Goal: Task Accomplishment & Management: Complete application form

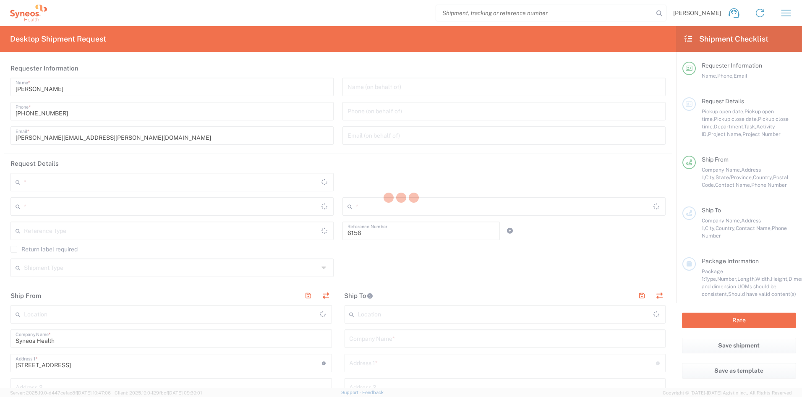
type input "Department"
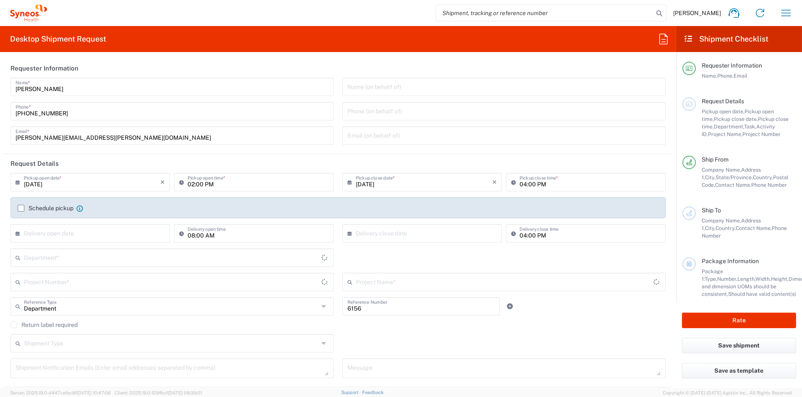
type input "[US_STATE]"
type input "[GEOGRAPHIC_DATA]"
type input "Syneos Health Communications-[GEOGRAPHIC_DATA] [GEOGRAPHIC_DATA]"
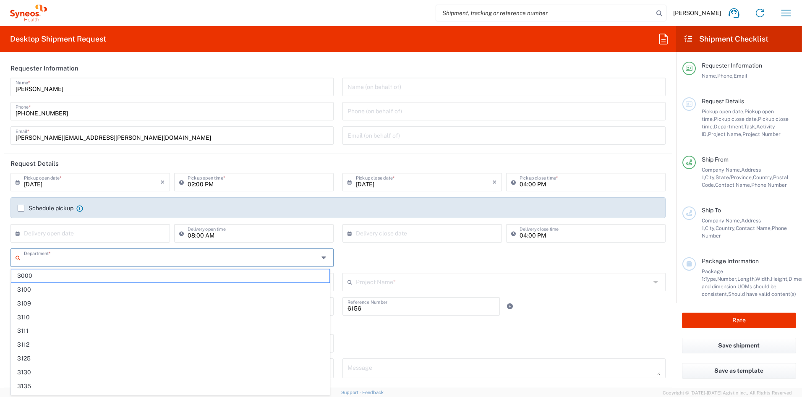
click at [44, 258] on input "text" at bounding box center [171, 257] width 295 height 15
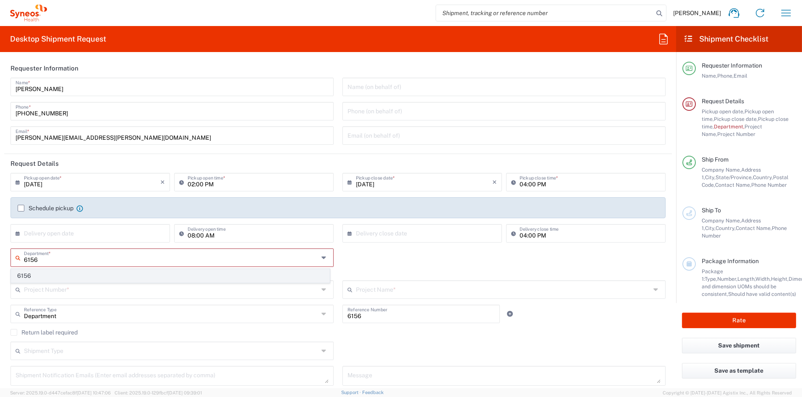
type input "6156"
click at [40, 275] on span "6156" at bounding box center [170, 275] width 318 height 13
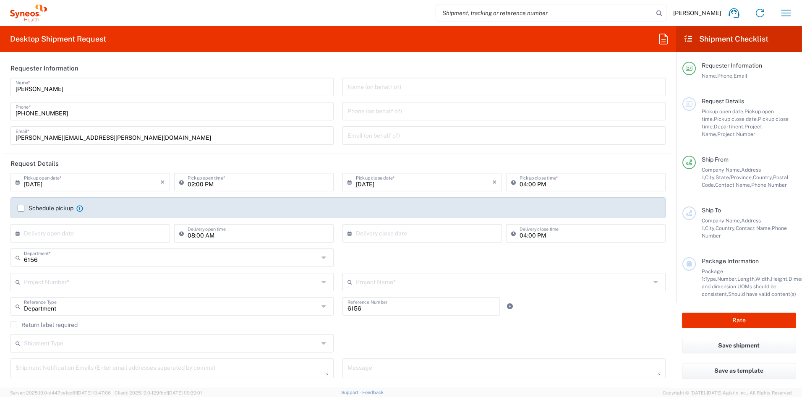
click at [46, 283] on input "text" at bounding box center [171, 281] width 295 height 15
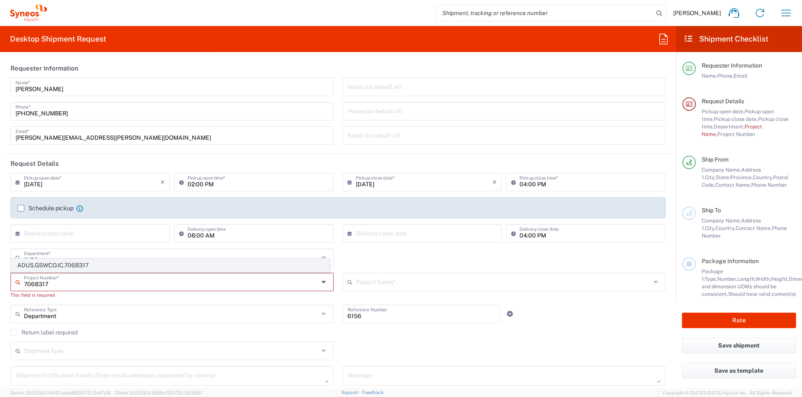
click at [74, 265] on span "ADUS.GSWCO.IC.7068317" at bounding box center [170, 265] width 318 height 13
type input "ADUS.GSWCO.IC.7068317"
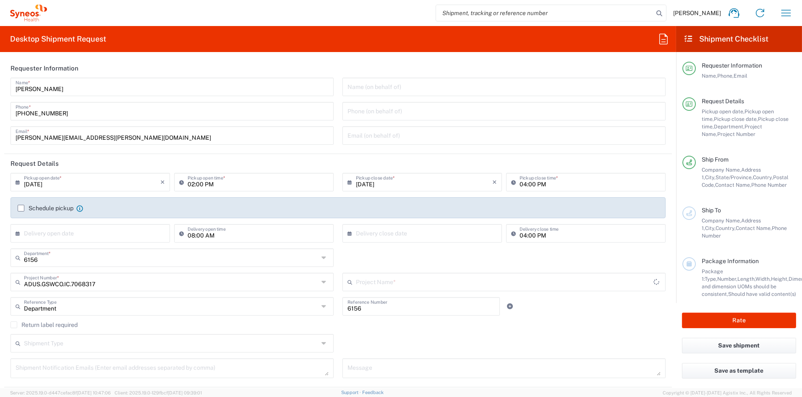
type input "Syneos.CONSULT.25.7068317"
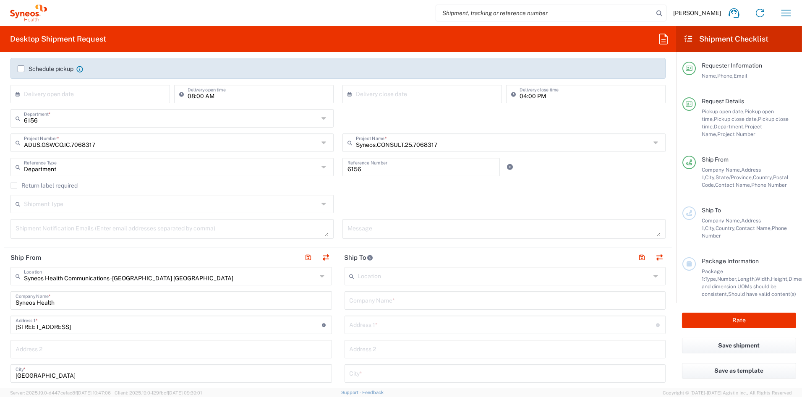
scroll to position [138, 0]
click at [397, 302] on input "text" at bounding box center [504, 300] width 311 height 15
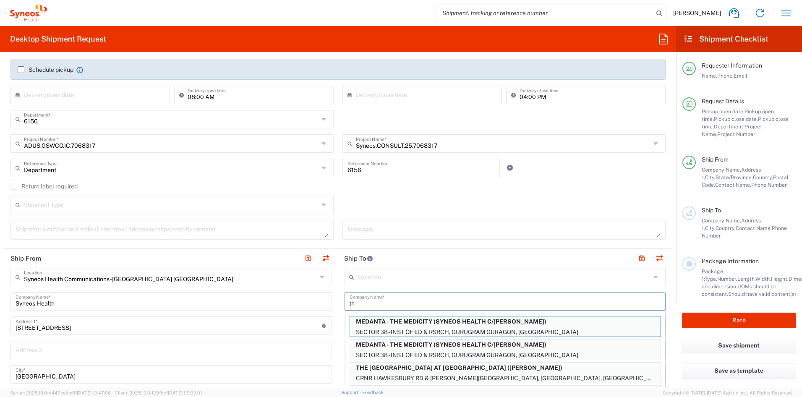
type input "t"
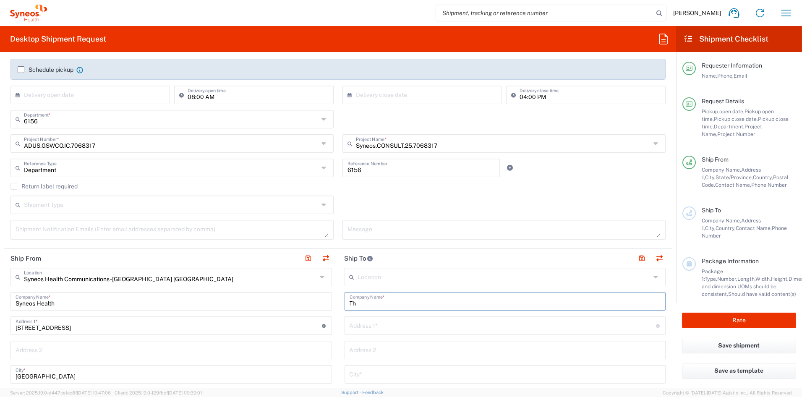
type input "T"
click at [466, 323] on p "[PERSON_NAME] Group (Attn: BMS 1992-US-2500257)" at bounding box center [505, 321] width 310 height 10
type input "[PERSON_NAME] Group"
type input "1100 US-130 #1"
type input "[GEOGRAPHIC_DATA]"
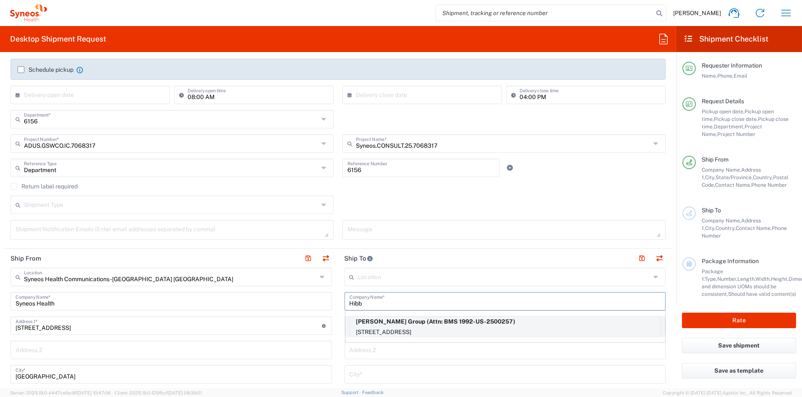
type input "[GEOGRAPHIC_DATA]"
type input "08691"
type input "Attn: BMS 1992-US-2500257"
type input "[PHONE_NUMBER]"
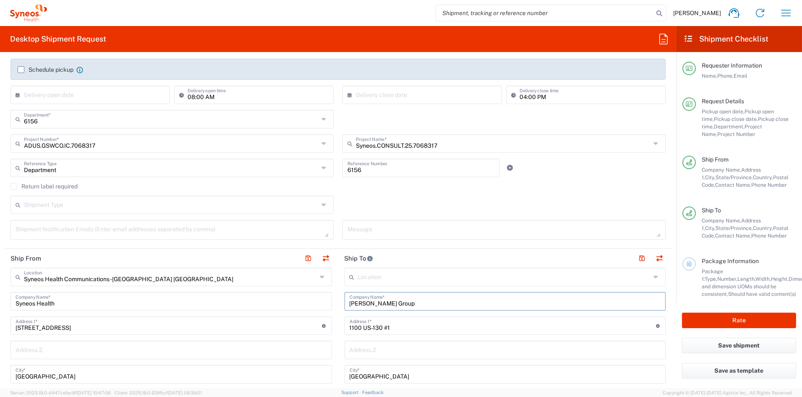
type input "[US_STATE]"
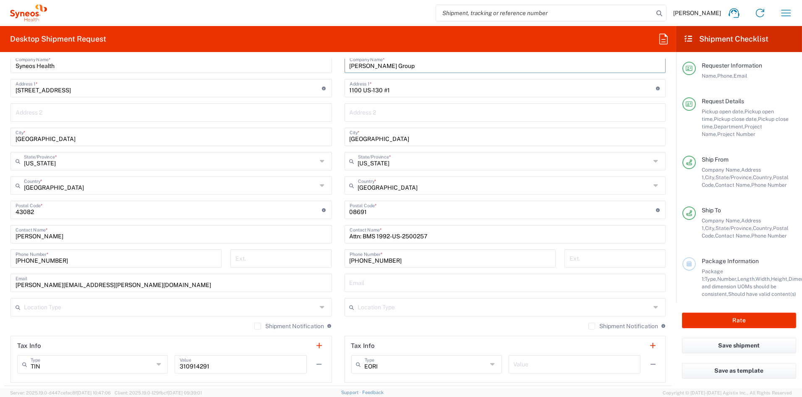
scroll to position [377, 0]
click at [448, 310] on input "text" at bounding box center [504, 305] width 293 height 15
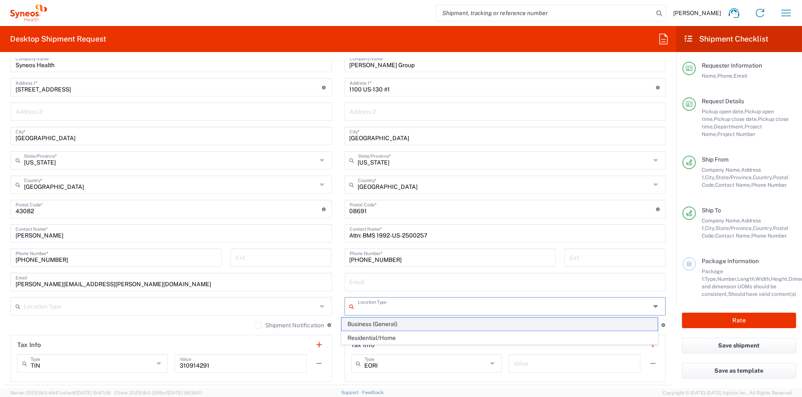
click at [376, 323] on span "Business (General)" at bounding box center [499, 324] width 316 height 13
type input "Business (General)"
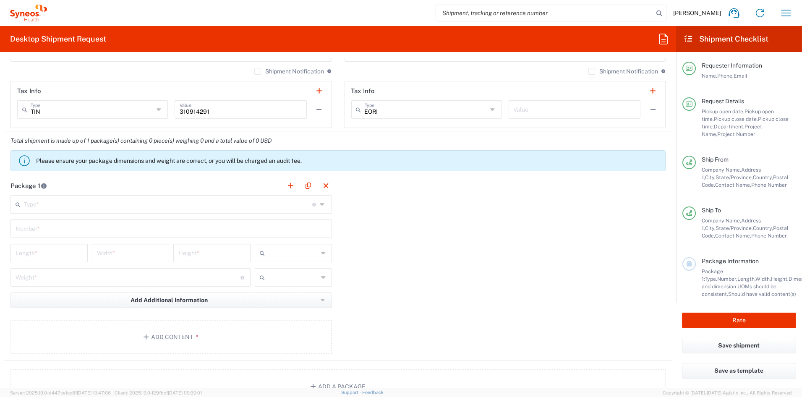
scroll to position [632, 0]
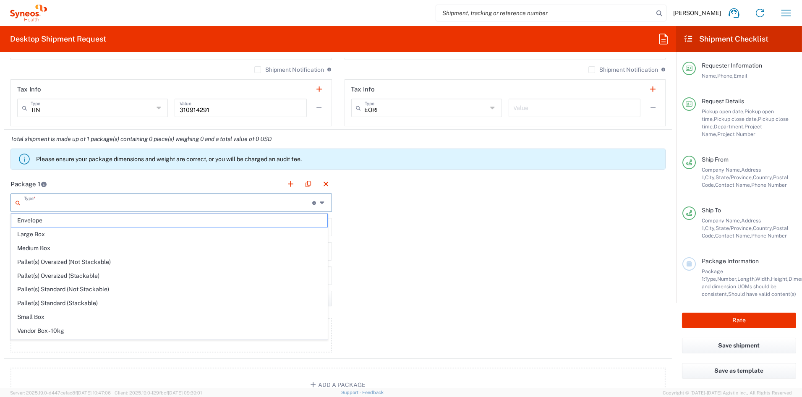
click at [85, 204] on input "text" at bounding box center [168, 202] width 288 height 15
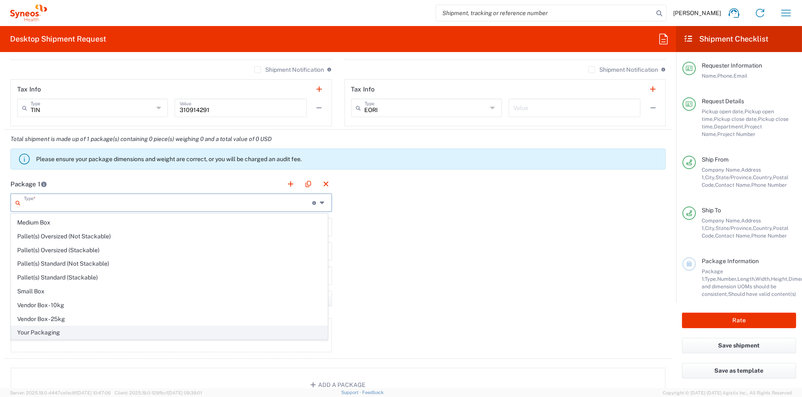
click at [48, 330] on span "Your Packaging" at bounding box center [169, 332] width 316 height 13
type input "Your Packaging"
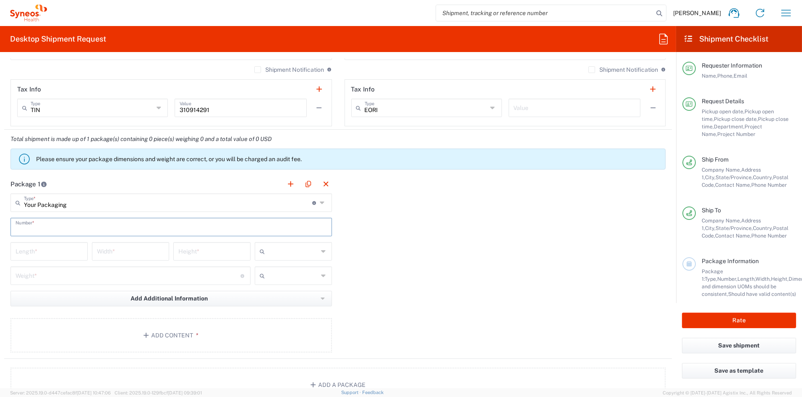
click at [42, 223] on input "text" at bounding box center [171, 226] width 311 height 15
type input "17"
click at [36, 255] on input "number" at bounding box center [49, 250] width 67 height 15
type input "20"
type input "14"
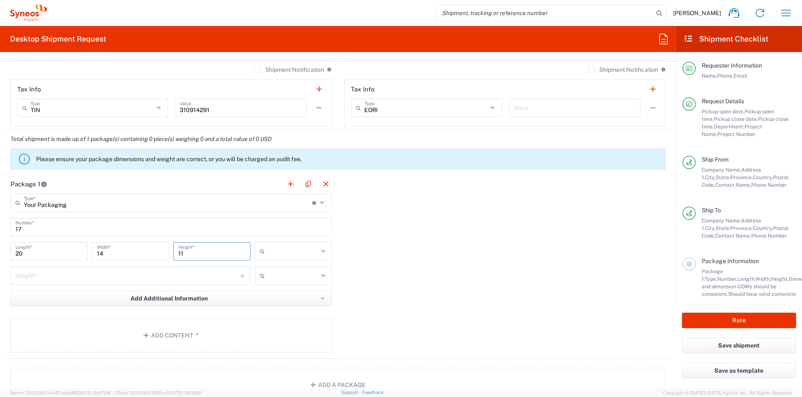
type input "11"
click at [288, 297] on span "in" at bounding box center [290, 296] width 75 height 13
type input "in"
click at [73, 278] on input "number" at bounding box center [128, 275] width 225 height 15
type input "1"
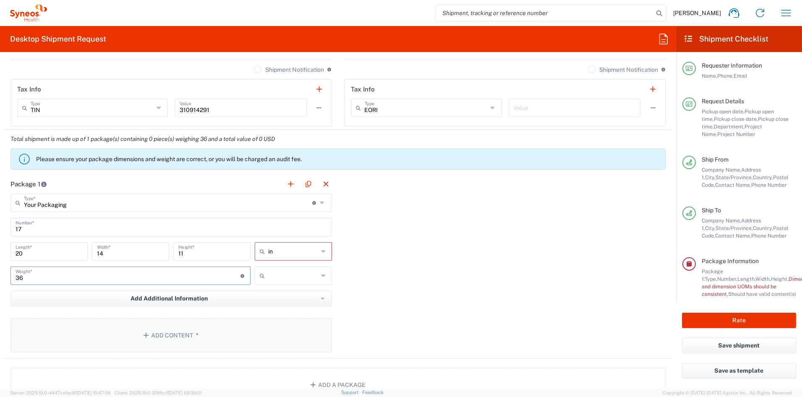
type input "36"
click at [180, 332] on button "Add Content *" at bounding box center [170, 335] width 321 height 34
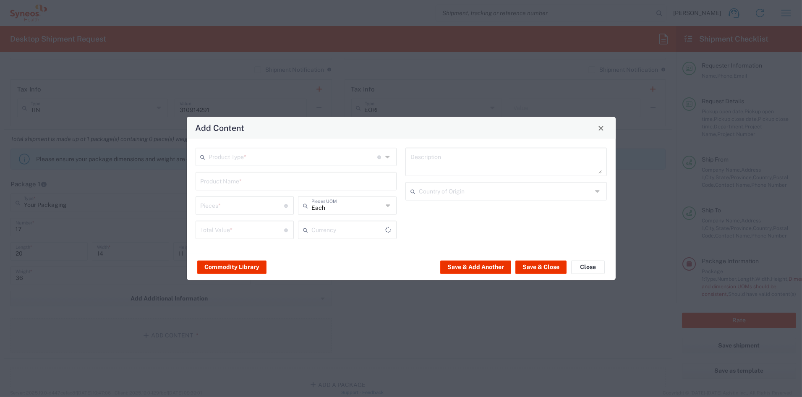
type input "US Dollar"
click at [236, 157] on input "text" at bounding box center [293, 156] width 169 height 15
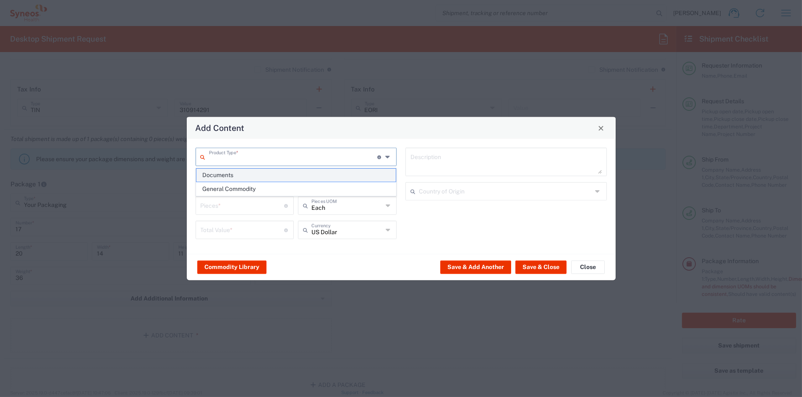
click at [227, 174] on span "Documents" at bounding box center [295, 175] width 199 height 13
type input "Documents"
type input "1"
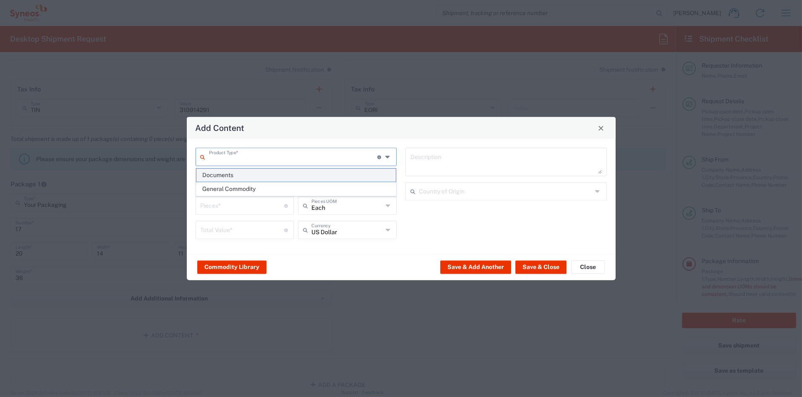
type textarea "Documents"
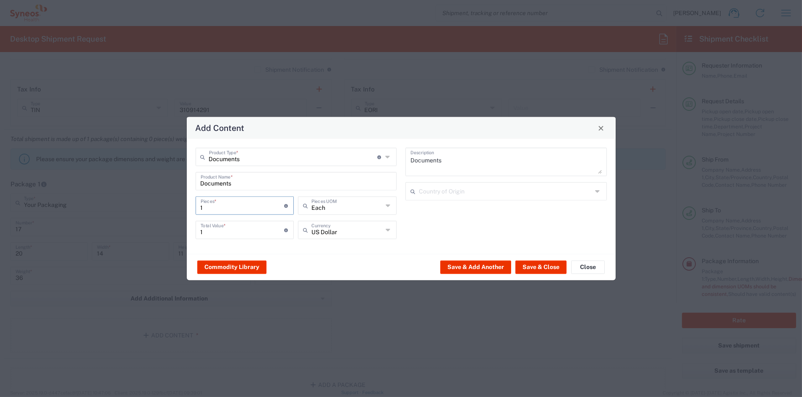
drag, startPoint x: 217, startPoint y: 206, endPoint x: 184, endPoint y: 206, distance: 32.7
click at [184, 206] on div "Add Content Documents Product Type * Document: Paper document generated interna…" at bounding box center [401, 198] width 802 height 397
type input "7"
type input "76"
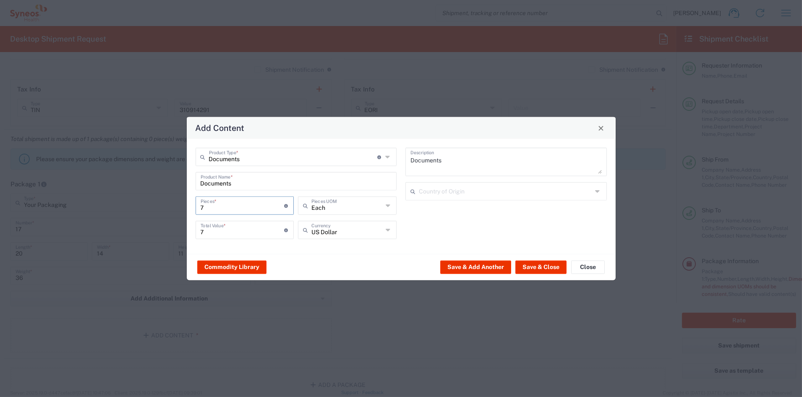
type input "76"
type input "760"
type input "7600"
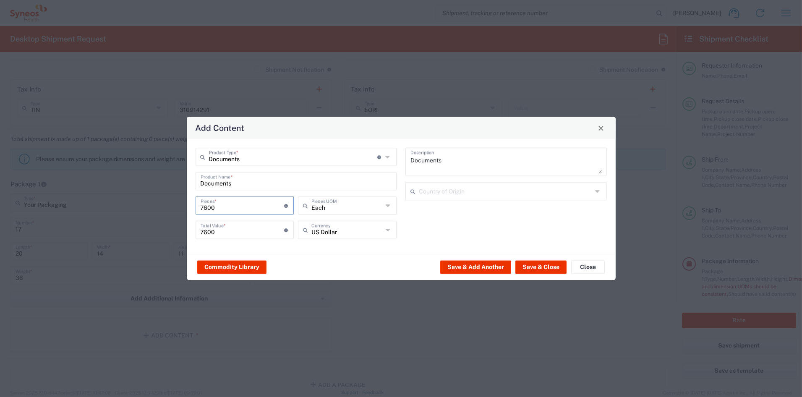
type input "7600"
drag, startPoint x: 243, startPoint y: 233, endPoint x: 160, endPoint y: 226, distance: 82.9
click at [160, 226] on div "Add Content Documents Product Type * Document: Paper document generated interna…" at bounding box center [401, 198] width 802 height 397
type input "3420"
click at [538, 270] on button "Save & Close" at bounding box center [540, 266] width 51 height 13
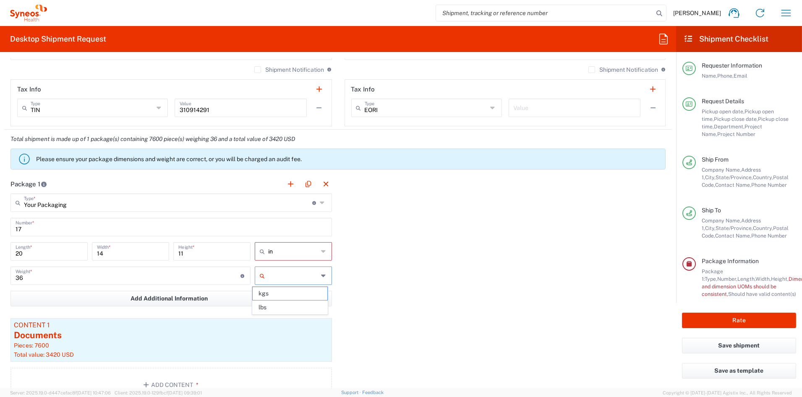
click at [284, 278] on input "text" at bounding box center [293, 275] width 50 height 13
click at [279, 305] on span "lbs" at bounding box center [290, 307] width 75 height 13
type input "lbs"
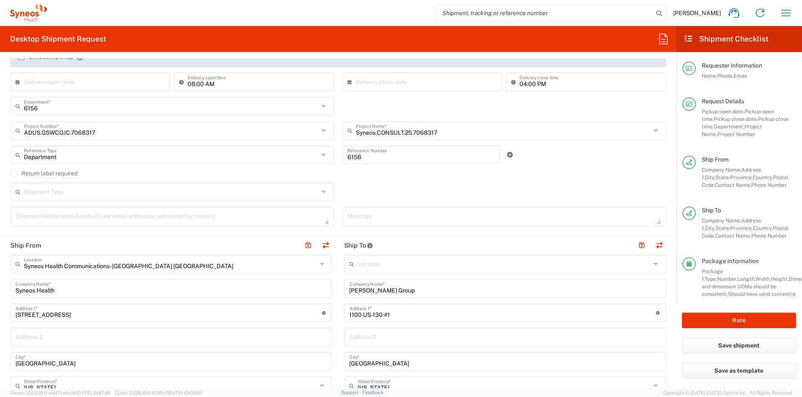
scroll to position [0, 0]
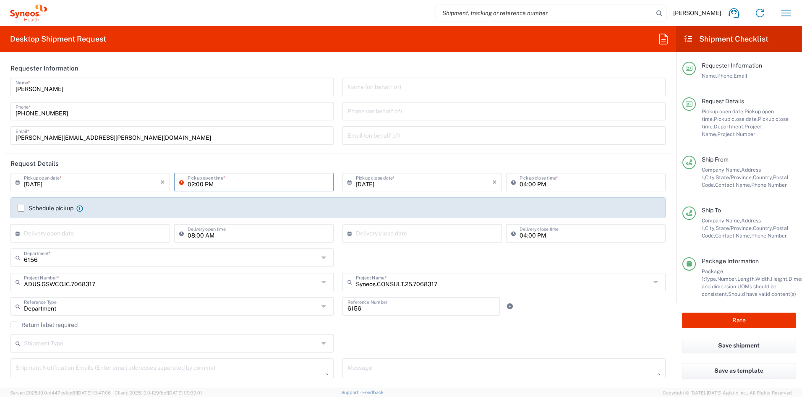
drag, startPoint x: 193, startPoint y: 184, endPoint x: 207, endPoint y: 188, distance: 14.7
click at [193, 184] on input "02:00 PM" at bounding box center [258, 181] width 141 height 15
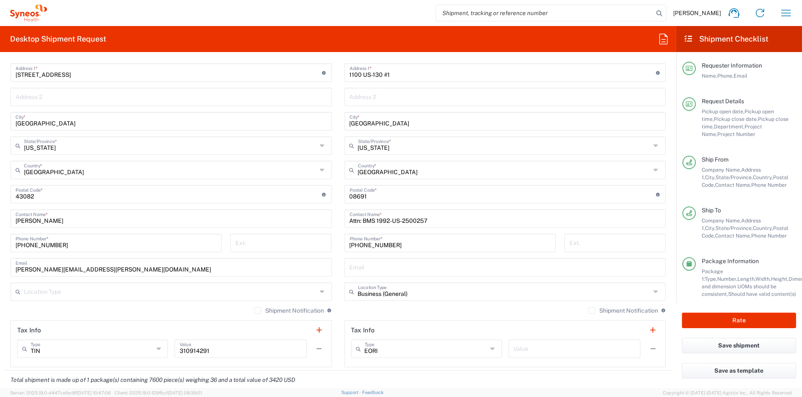
scroll to position [384, 0]
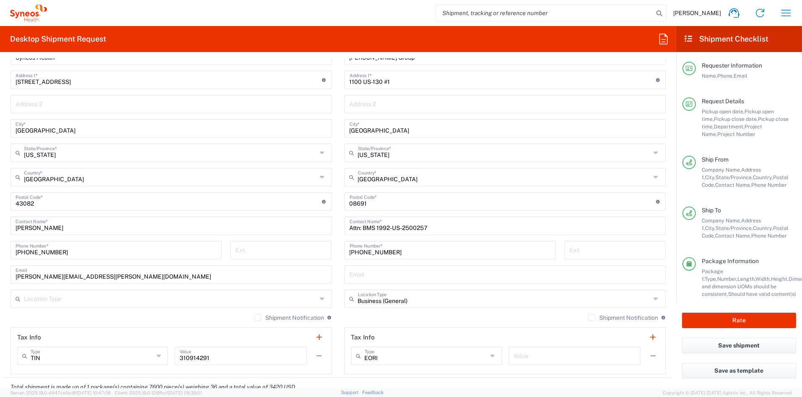
type input "03:00 PM"
drag, startPoint x: 431, startPoint y: 226, endPoint x: 313, endPoint y: 223, distance: 117.5
click at [314, 223] on div "Ship From Syneos Health Communications-[GEOGRAPHIC_DATA] [GEOGRAPHIC_DATA] Loca…" at bounding box center [337, 190] width 667 height 375
click at [487, 225] on input "Attn: BMS 1992-US-2500257" at bounding box center [504, 224] width 311 height 15
